Goal: Ask a question

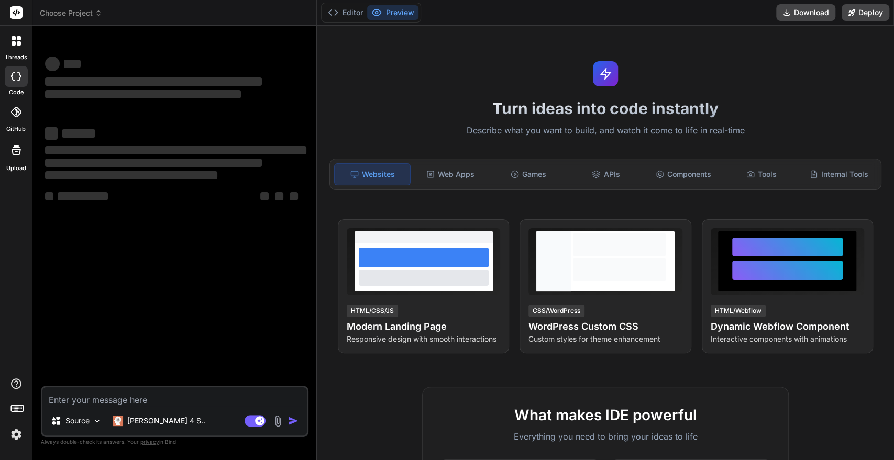
type textarea "x"
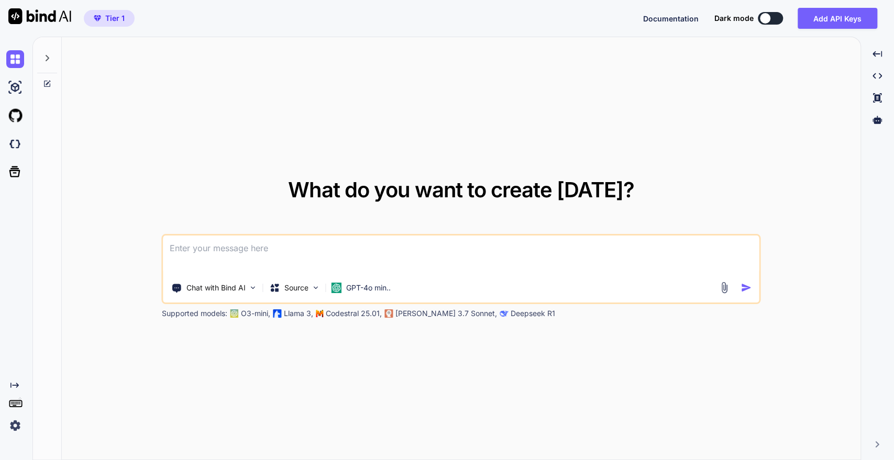
click at [45, 58] on icon at bounding box center [47, 58] width 8 height 8
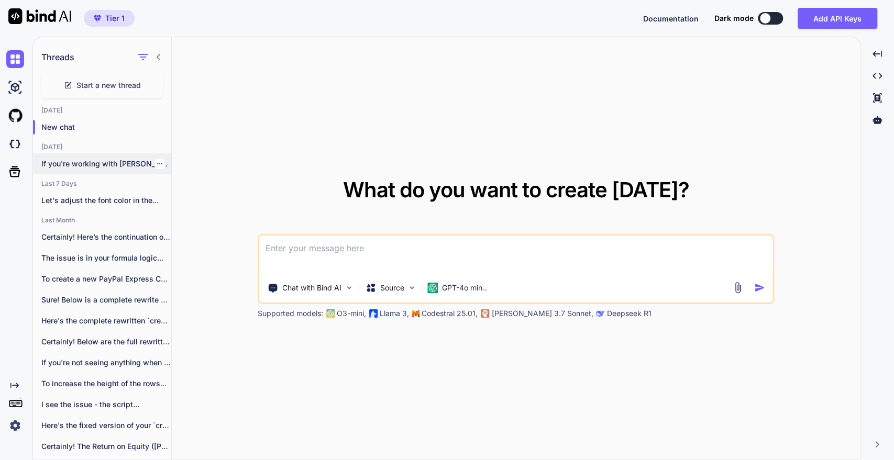
click at [96, 164] on p "If you're working with [PERSON_NAME] and encountering..." at bounding box center [106, 164] width 130 height 10
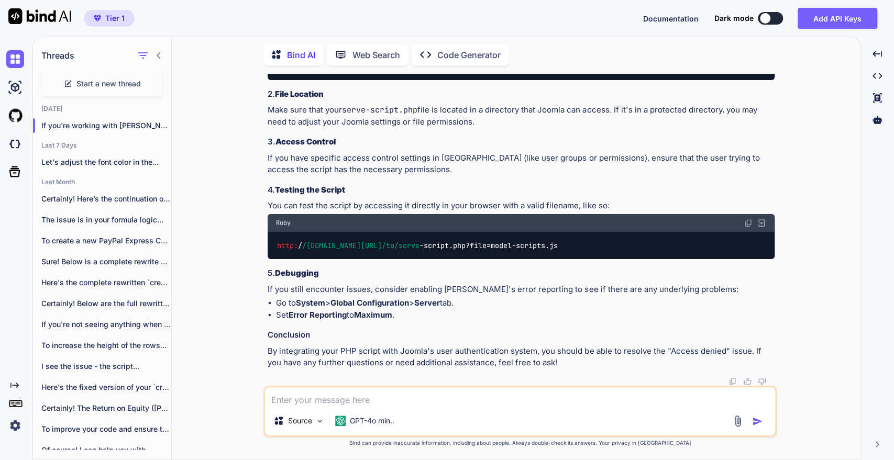
scroll to position [3937, 0]
click at [377, 401] on textarea at bounding box center [520, 397] width 510 height 19
type textarea "x"
type textarea "c"
type textarea "x"
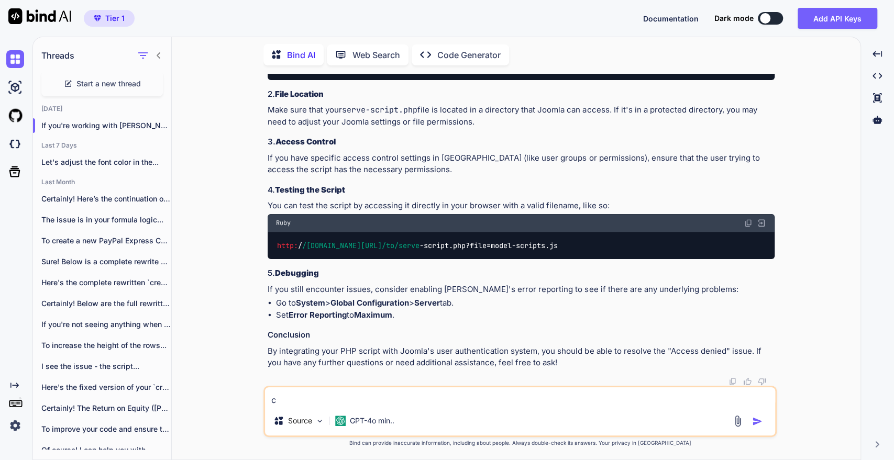
type textarea "ca"
type textarea "x"
type textarea "can"
type textarea "x"
type textarea "can"
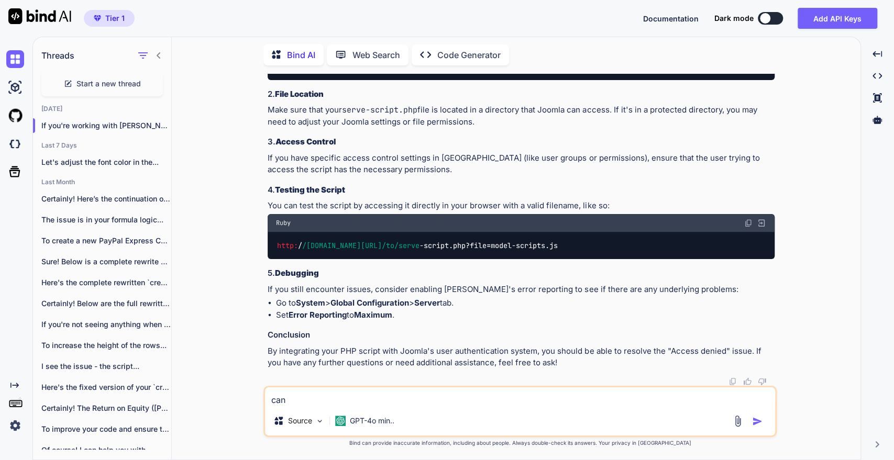
type textarea "x"
type textarea "can y"
type textarea "x"
type textarea "can yo"
type textarea "x"
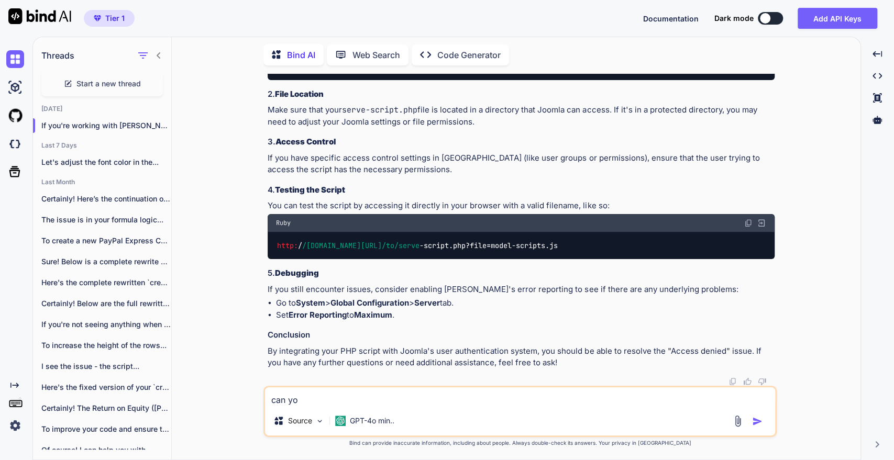
type textarea "can you"
type textarea "x"
type textarea "can you"
type textarea "x"
type textarea "can you c"
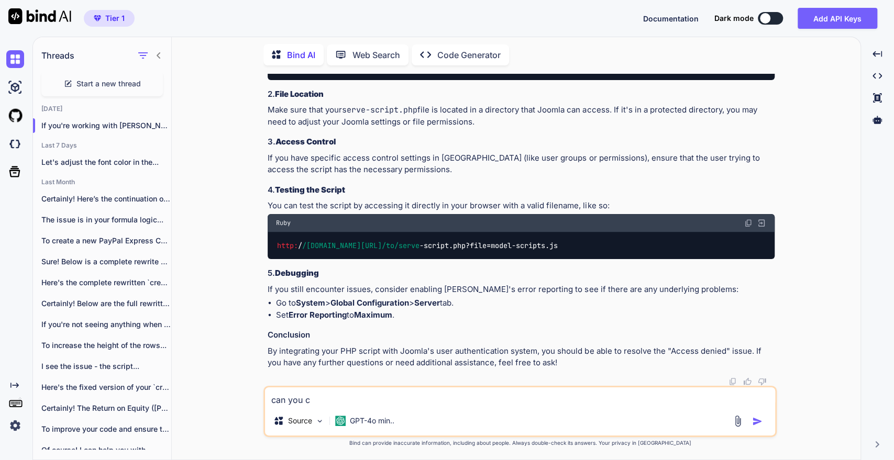
type textarea "x"
type textarea "can you cr"
type textarea "x"
type textarea "can you cre"
type textarea "x"
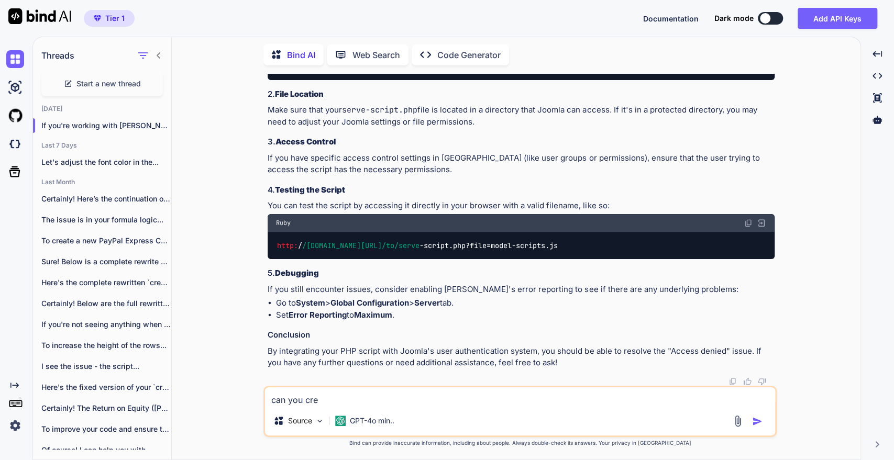
type textarea "can you crea"
type textarea "x"
type textarea "can you creat"
type textarea "x"
type textarea "can you create"
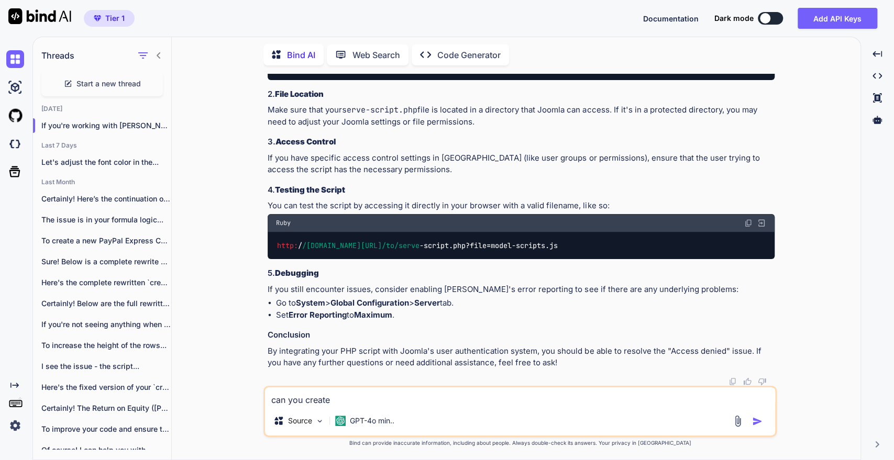
type textarea "x"
type textarea "can you create"
type textarea "x"
type textarea "can you create"
type textarea "x"
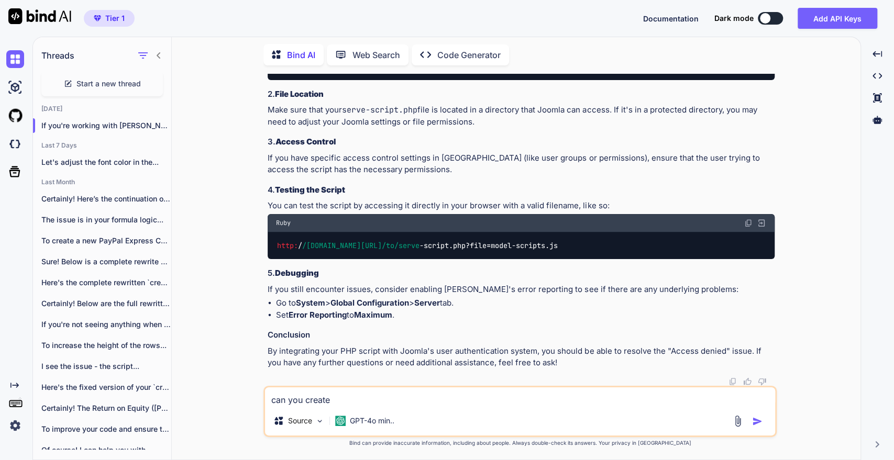
type textarea "can you creat"
type textarea "x"
type textarea "can you crea"
type textarea "x"
type textarea "can you cre"
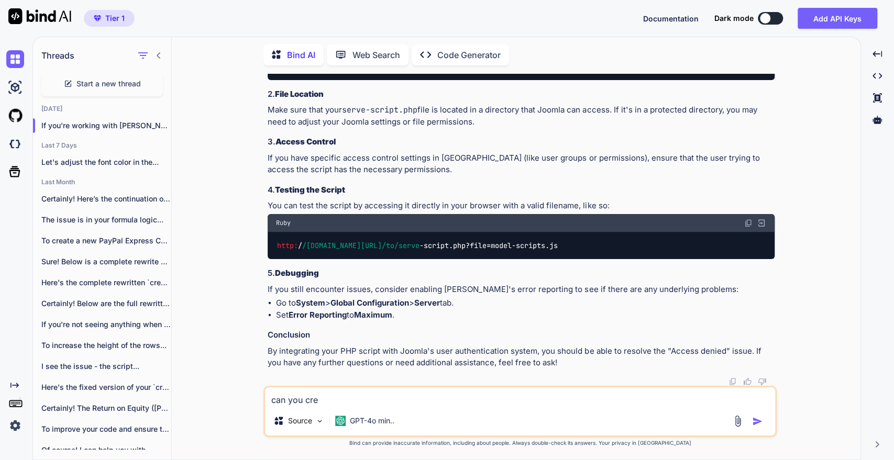
type textarea "x"
type textarea "can you cr"
type textarea "x"
type textarea "can you c"
type textarea "x"
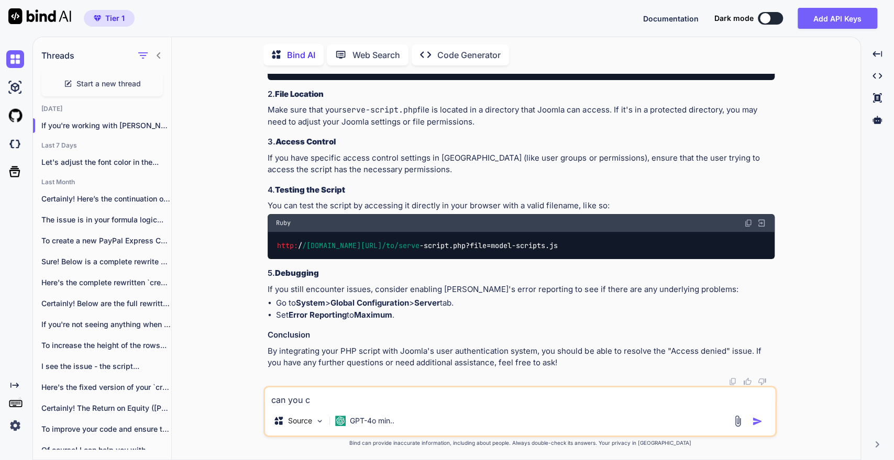
type textarea "can you ch"
type textarea "x"
type textarea "can you cha"
type textarea "x"
type textarea "can you [PERSON_NAME]"
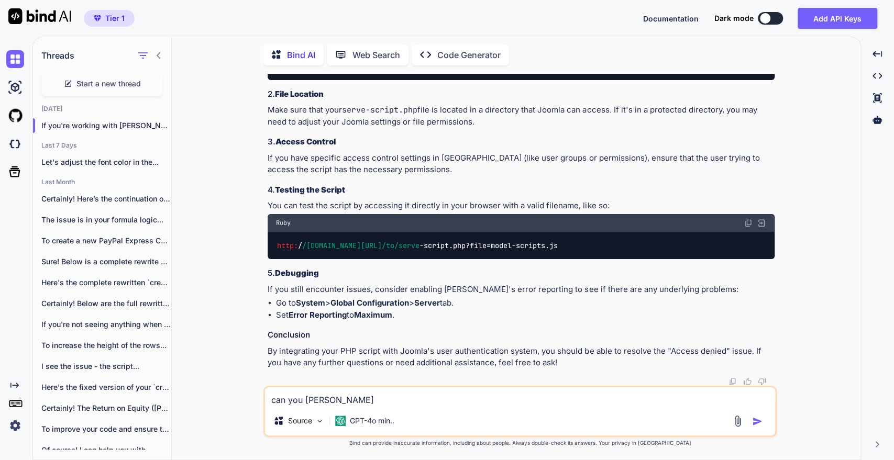
type textarea "x"
type textarea "can you [PERSON_NAME]"
type textarea "x"
type textarea "can you change"
type textarea "x"
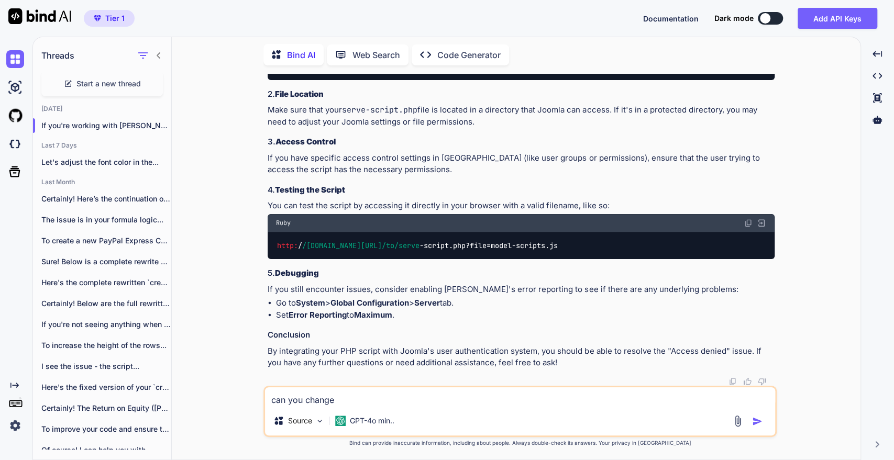
type textarea "can you change"
type textarea "x"
type textarea "can you change -"
type textarea "x"
paste textarea "[URL][DOMAIN_NAME]"
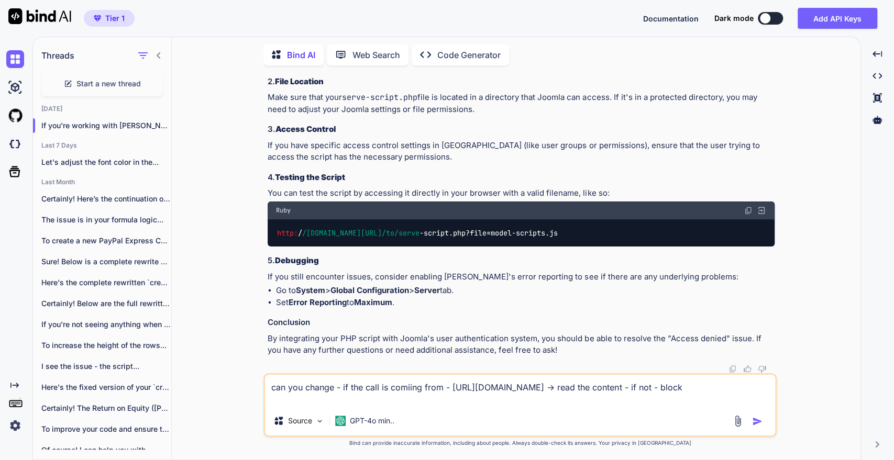
click at [645, 389] on textarea "can you change - if the call is comiing from - [URL][DOMAIN_NAME] -> read the c…" at bounding box center [520, 390] width 510 height 31
paste textarea "[URL][DOMAIN_NAME]"
type textarea "can you change - if the call is comiing from - [URL][DOMAIN_NAME] or [URL][DOMA…"
click at [757, 422] on img "button" at bounding box center [757, 421] width 10 height 10
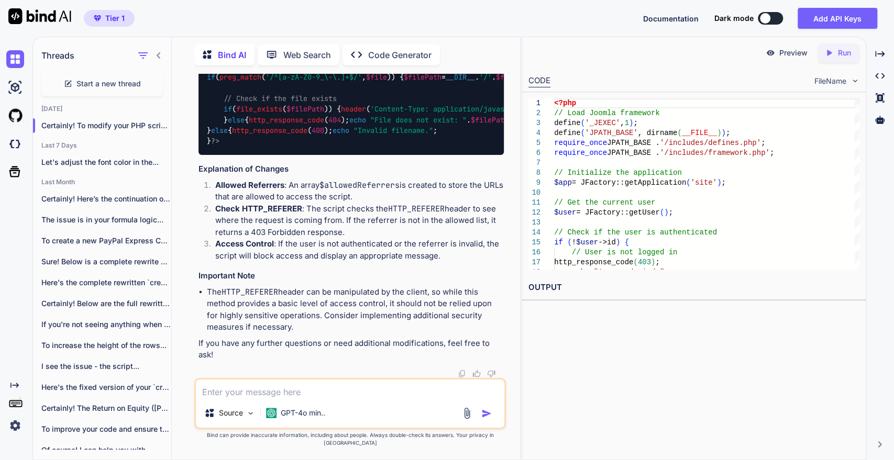
scroll to position [5528, 0]
click at [338, 28] on span "'[URL][DOMAIN_NAME]'" at bounding box center [333, 23] width 84 height 9
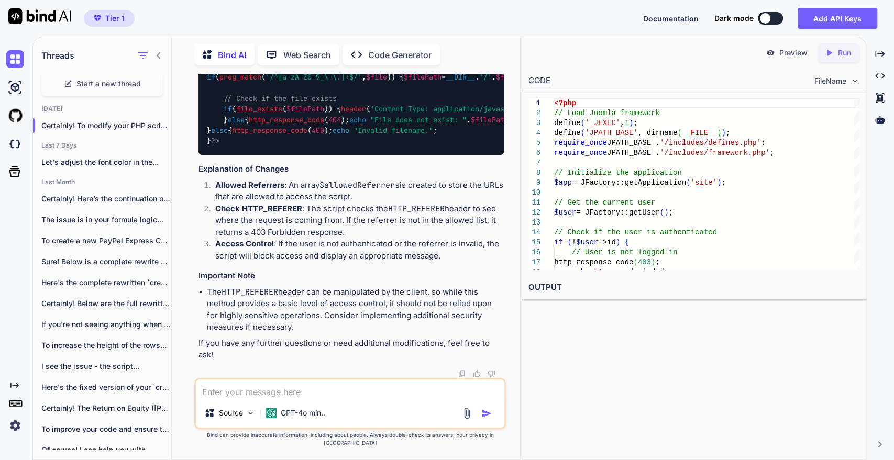
click at [338, 28] on span "'[URL][DOMAIN_NAME]'" at bounding box center [333, 23] width 84 height 9
copy code "'[URL][DOMAIN_NAME]' ,"
click at [262, 399] on textarea at bounding box center [350, 389] width 309 height 19
paste textarea "'[URL][DOMAIN_NAME]',"
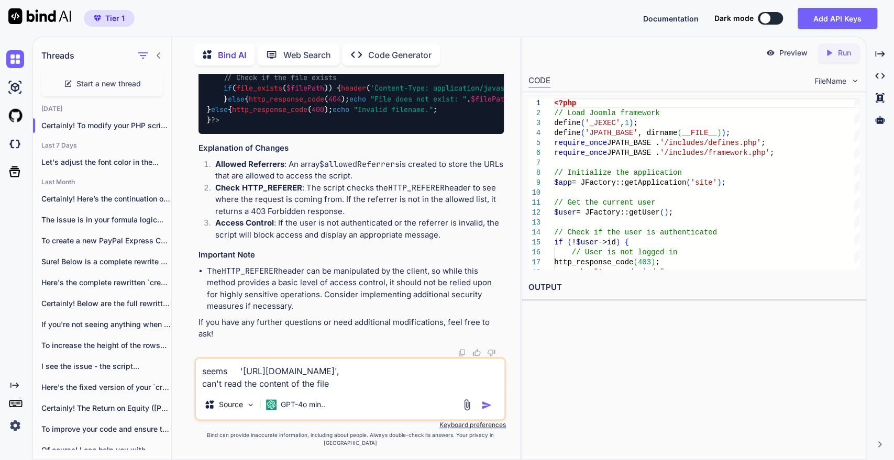
type textarea "seems '[URL][DOMAIN_NAME]', can't read the content of the files"
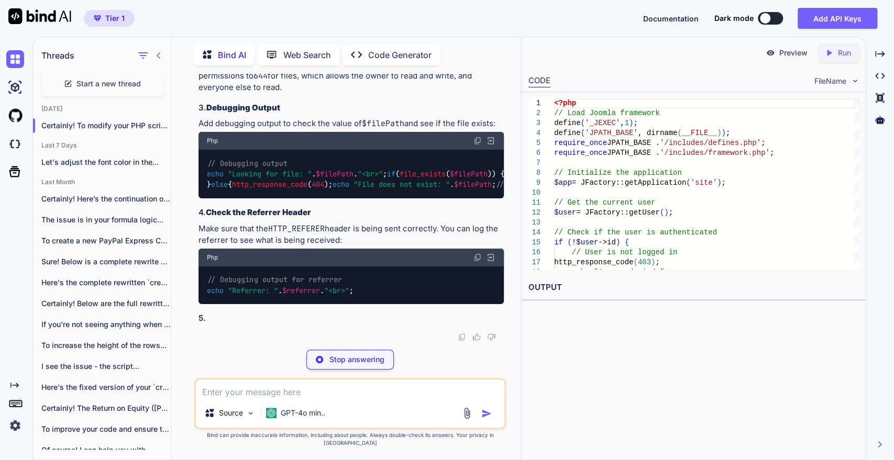
scroll to position [6531, 0]
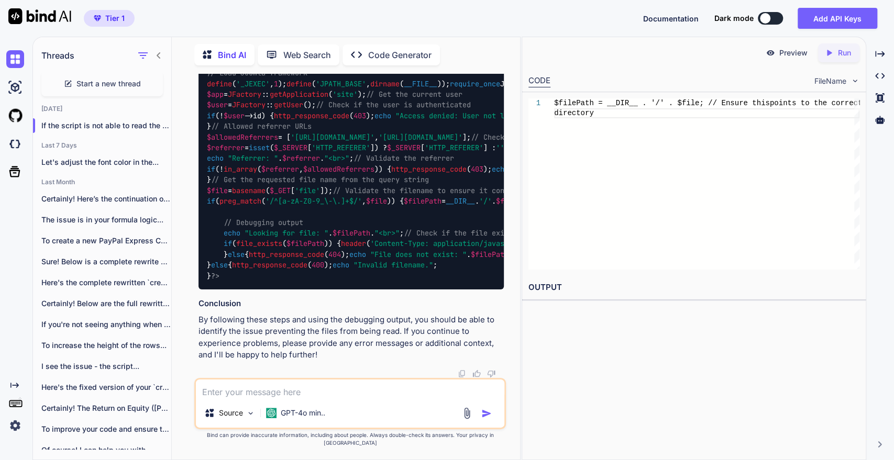
click at [231, 399] on textarea at bounding box center [350, 389] width 309 height 19
paste textarea "/financial_models/app/model-scripts.js"
type textarea "my file is : /financial_models/app/model-scripts.js"
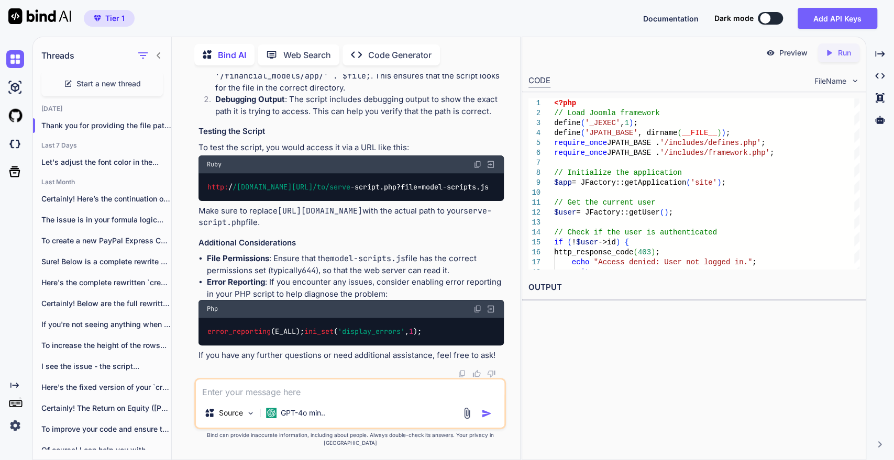
scroll to position [8123, 0]
drag, startPoint x: 382, startPoint y: 125, endPoint x: 481, endPoint y: 135, distance: 99.0
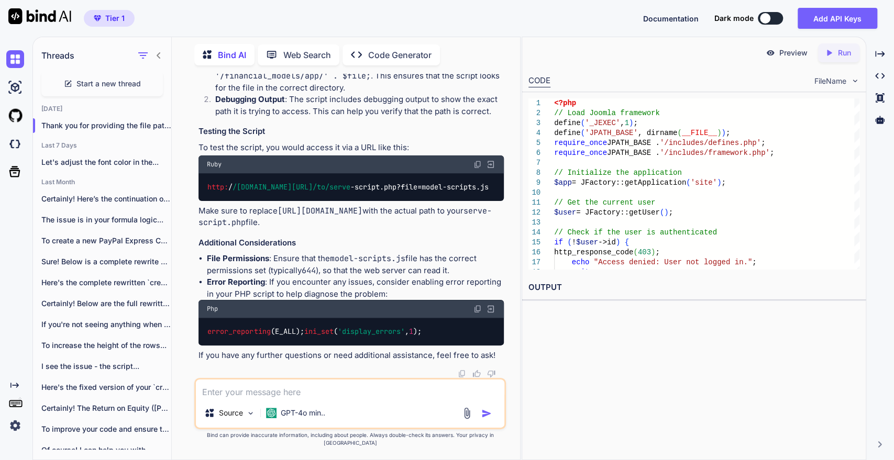
scroll to position [8473, 0]
click at [247, 407] on div "Source GPT-4o min.." at bounding box center [350, 403] width 312 height 51
click at [245, 399] on textarea at bounding box center [350, 389] width 309 height 19
paste textarea "/public_html/financial_models/app/dashboard41.php"
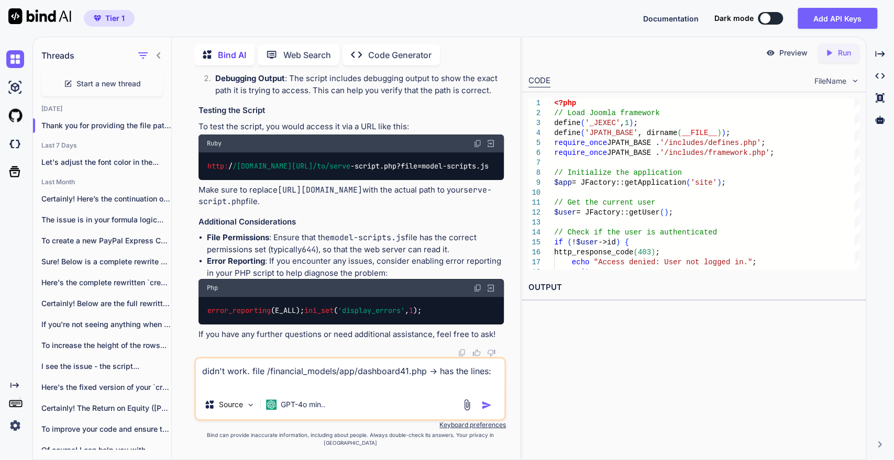
paste textarea "<script src="/serve-script.php?file=model-scripts.js"></script> <script src="/s…"
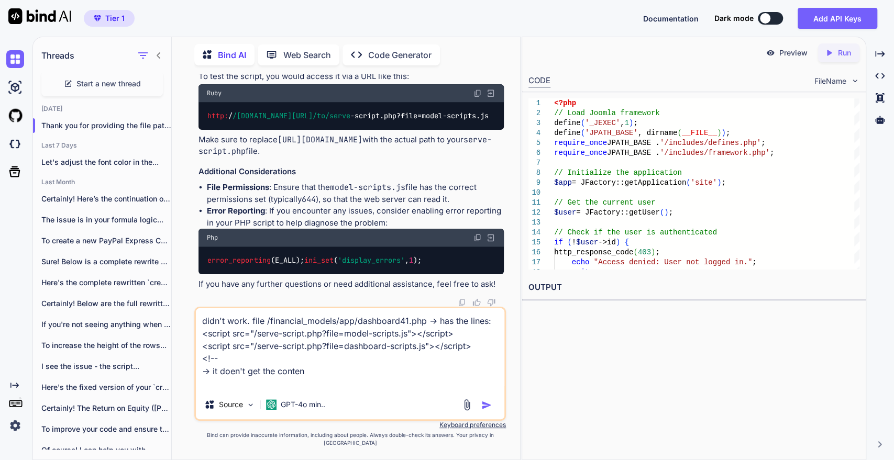
type textarea "didn't work. file /financial_models/app/dashboard41.php -> has the lines: <scri…"
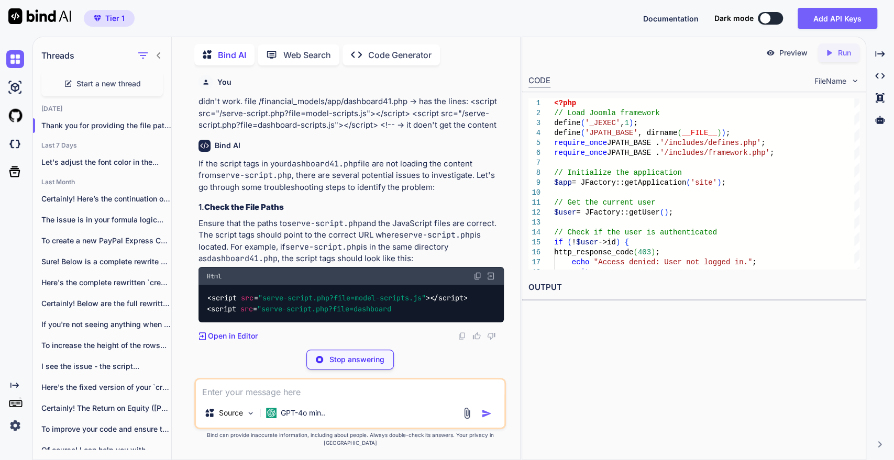
scroll to position [9281, 0]
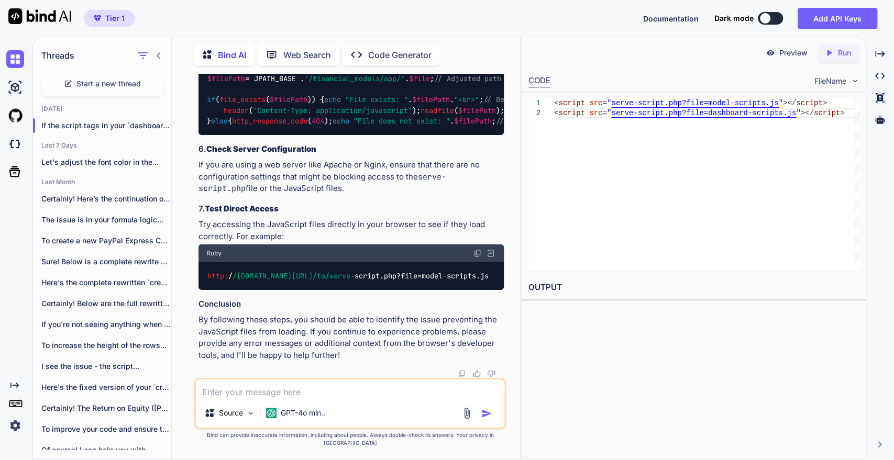
drag, startPoint x: 283, startPoint y: 256, endPoint x: 429, endPoint y: 254, distance: 145.6
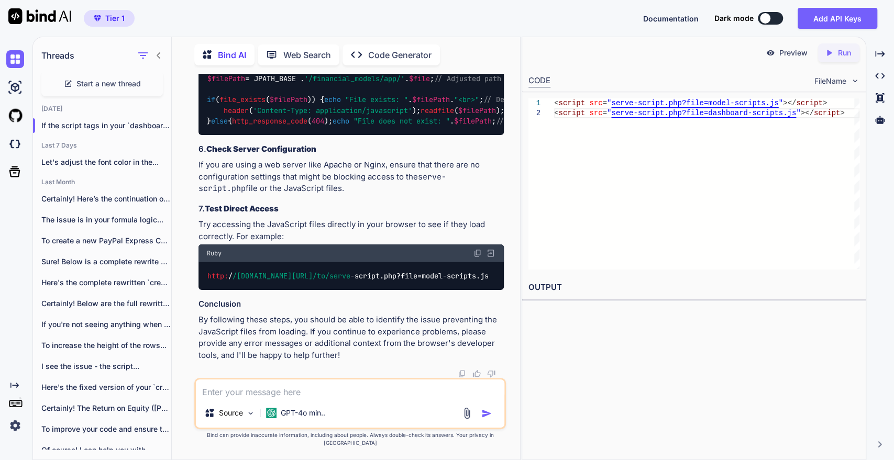
drag, startPoint x: 293, startPoint y: 153, endPoint x: 291, endPoint y: 167, distance: 14.3
drag, startPoint x: 296, startPoint y: 140, endPoint x: 296, endPoint y: 177, distance: 36.7
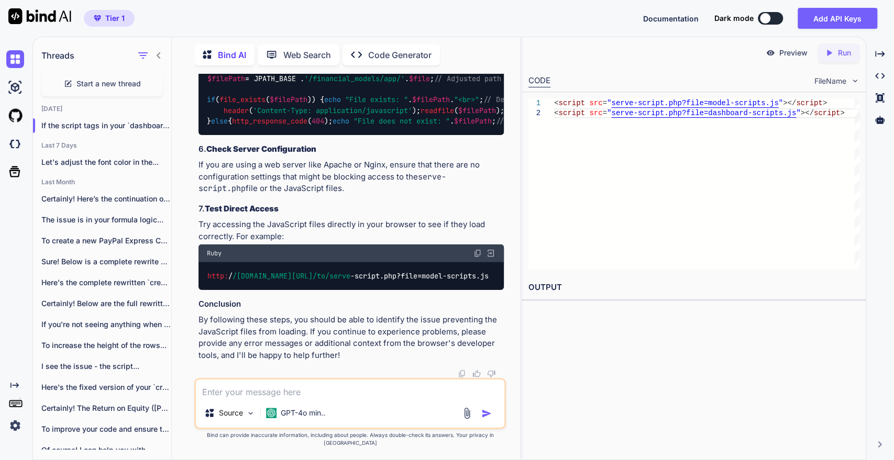
copy div "// At the beginning of serve-script.php error_reporting (E_ALL); ini_set ( 'dis…"
click at [248, 399] on textarea at bounding box center [350, 389] width 309 height 19
paste textarea "(index):64 [DOMAIN_NAME] should not be used in production. To use Tailwind CSS …"
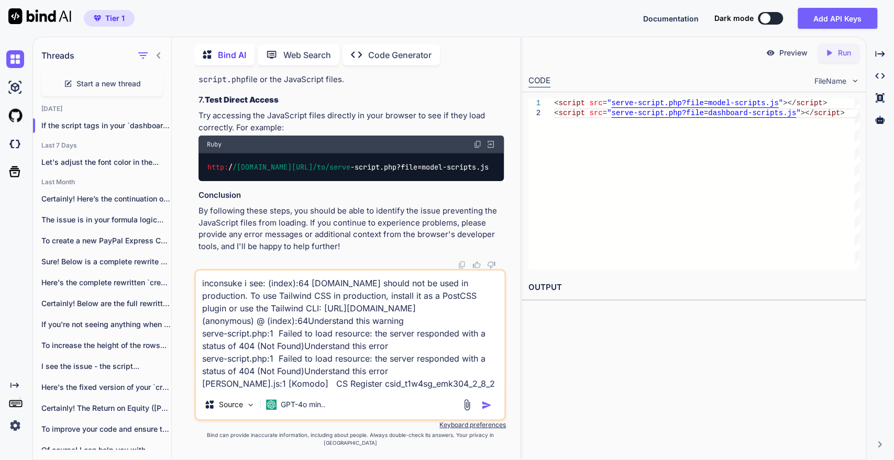
scroll to position [10038, 0]
type textarea "inconsuke i see: (index):64 [DOMAIN_NAME] should not be used in production. To …"
click at [487, 411] on img "button" at bounding box center [486, 405] width 10 height 10
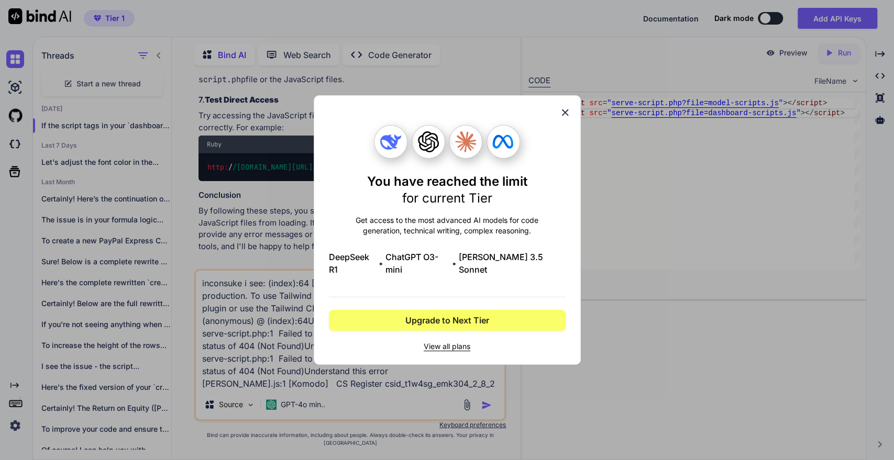
click at [564, 116] on icon at bounding box center [565, 113] width 12 height 12
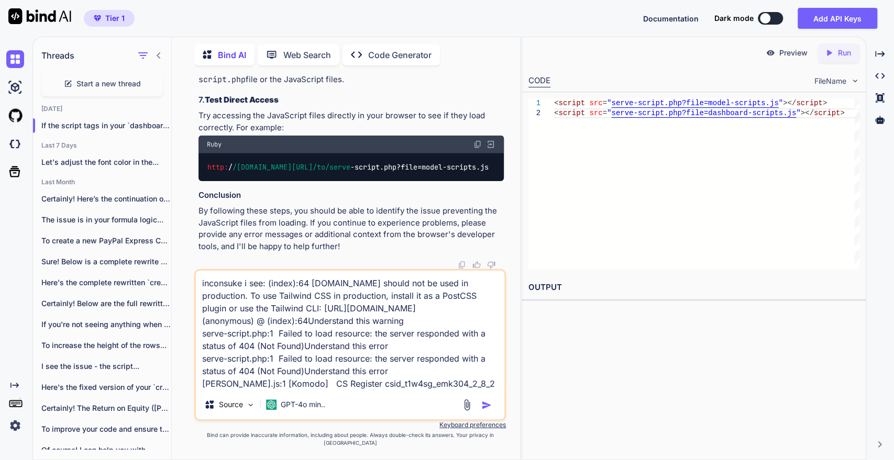
click at [482, 411] on img "button" at bounding box center [486, 405] width 10 height 10
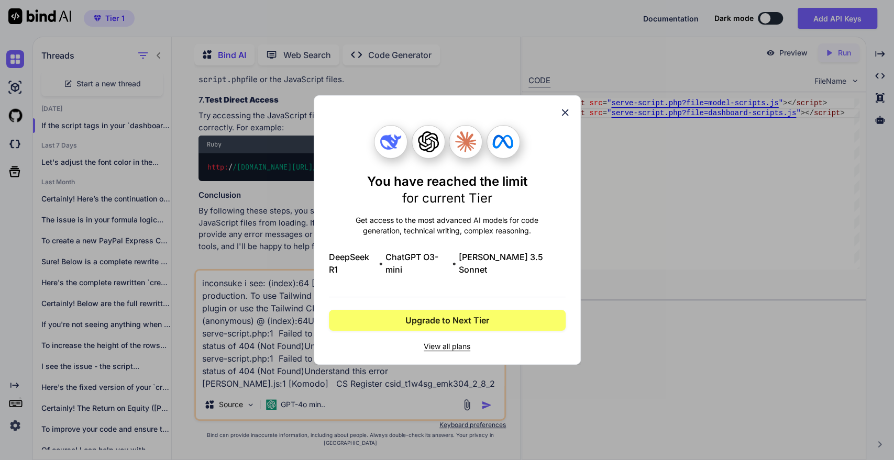
click at [566, 116] on icon at bounding box center [565, 112] width 7 height 7
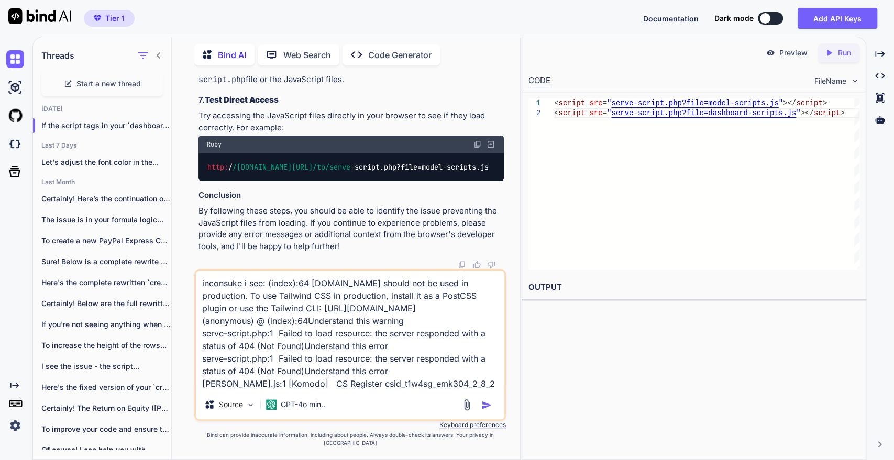
click at [15, 422] on img at bounding box center [15, 426] width 18 height 18
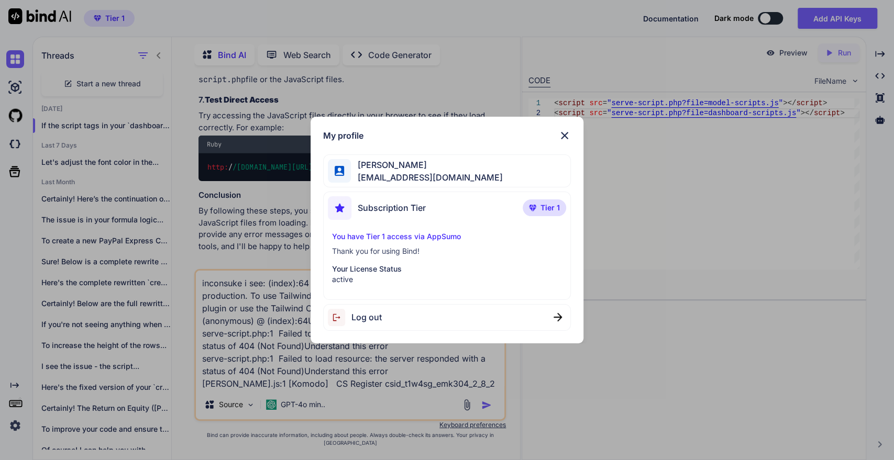
click at [567, 134] on img at bounding box center [564, 135] width 13 height 13
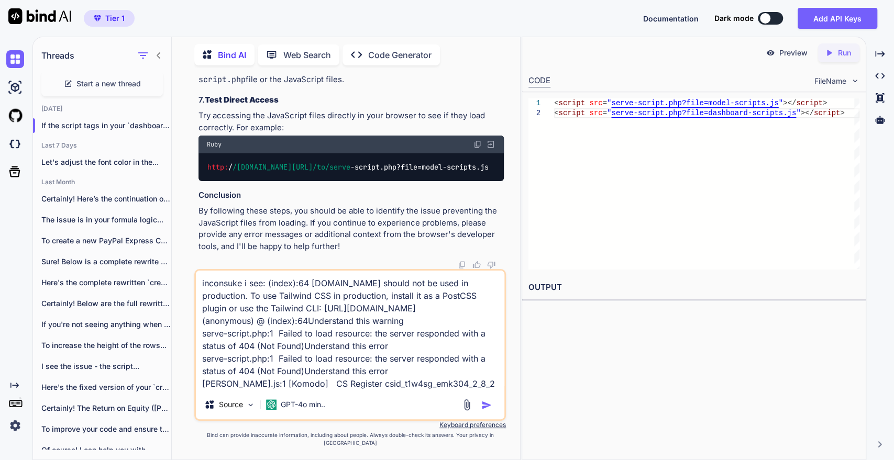
scroll to position [10194, 0]
click at [382, 166] on code "http: / /[DOMAIN_NAME][URL] /to/serve -script.php?file=model-scripts.js" at bounding box center [348, 167] width 282 height 11
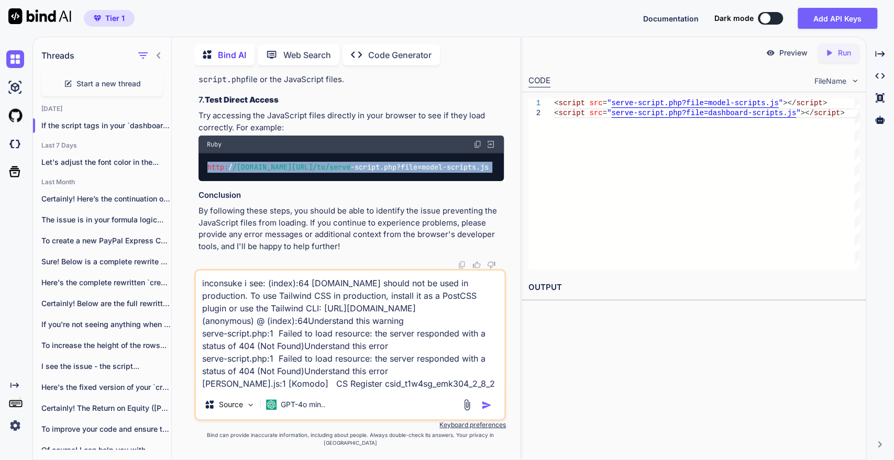
click at [382, 166] on code "http: / /[DOMAIN_NAME][URL] /to/serve -script.php?file=model-scripts.js" at bounding box center [348, 167] width 282 height 11
copy div "http: / /[DOMAIN_NAME][URL] /to/serve -script.php?file=model-scripts.js"
